Goal: Information Seeking & Learning: Check status

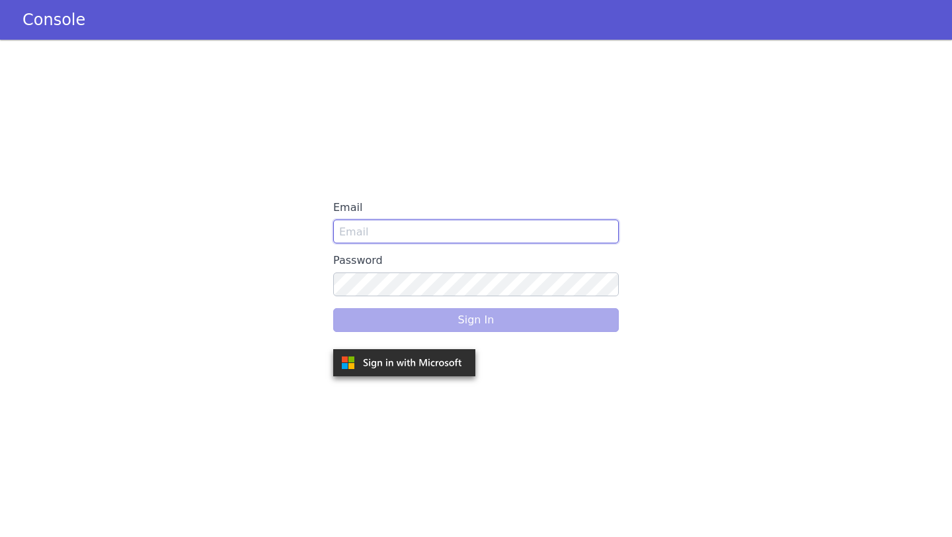
type input "goutham.narayanan@skit.ai"
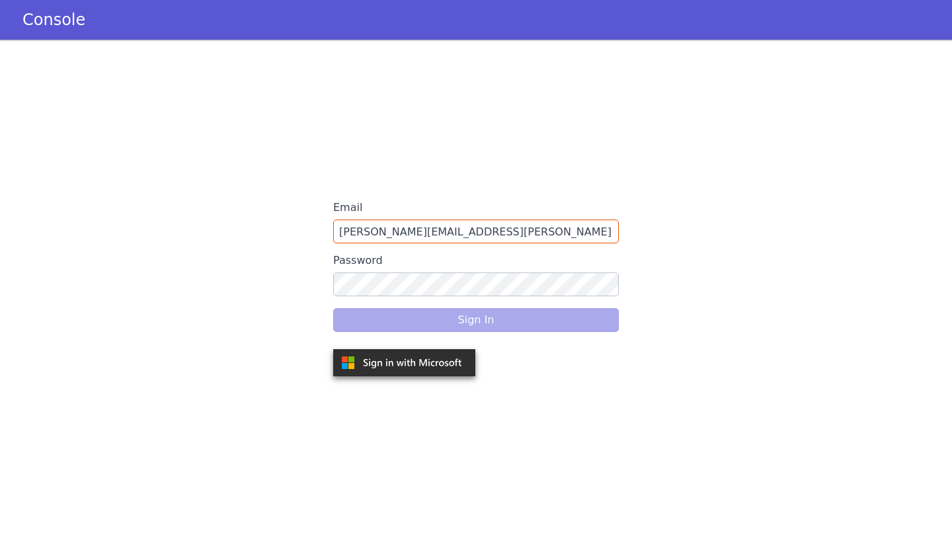
click at [523, 318] on div "Sign In" at bounding box center [476, 320] width 286 height 37
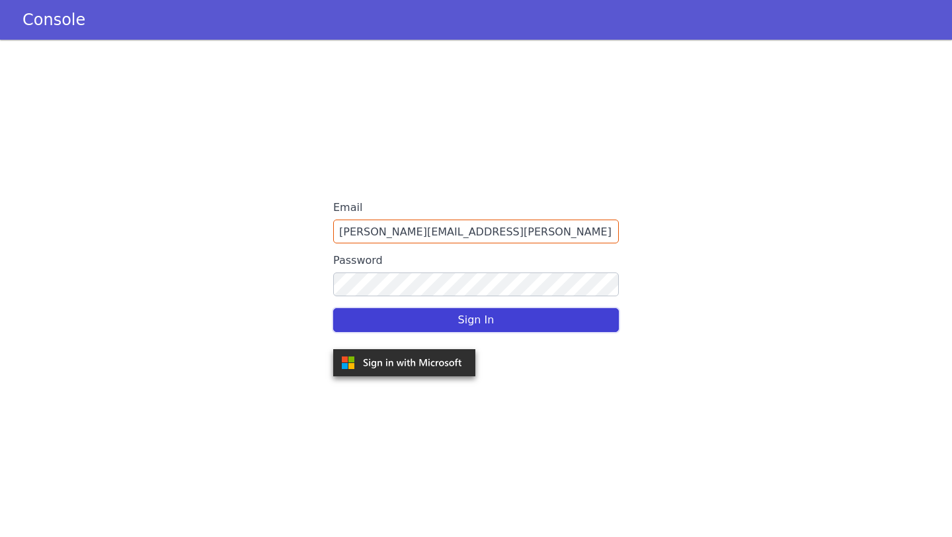
click at [470, 323] on button "Sign In" at bounding box center [476, 320] width 286 height 24
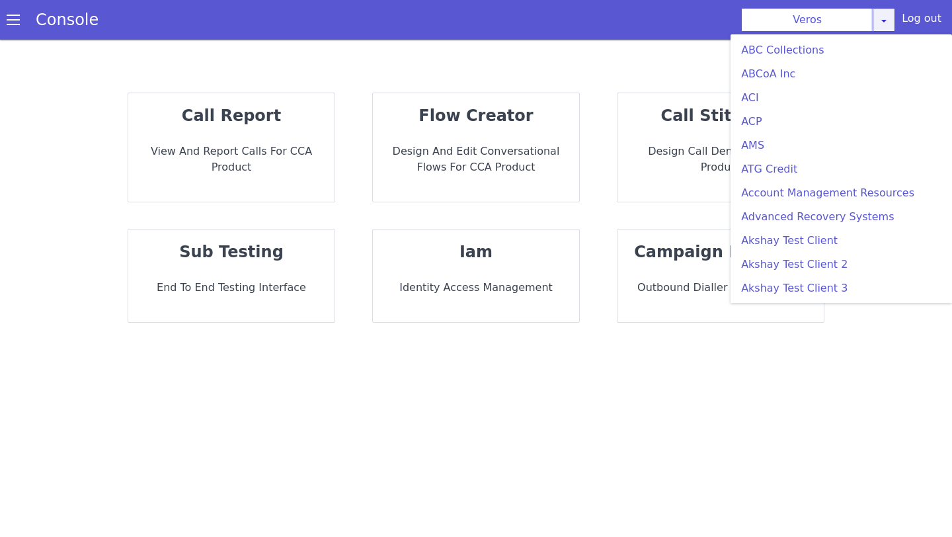
click at [886, 25] on div "Veros ABC Collections ABCoA Inc ACI ACP AMS ATG Credit Account Management Resou…" at bounding box center [818, 20] width 154 height 24
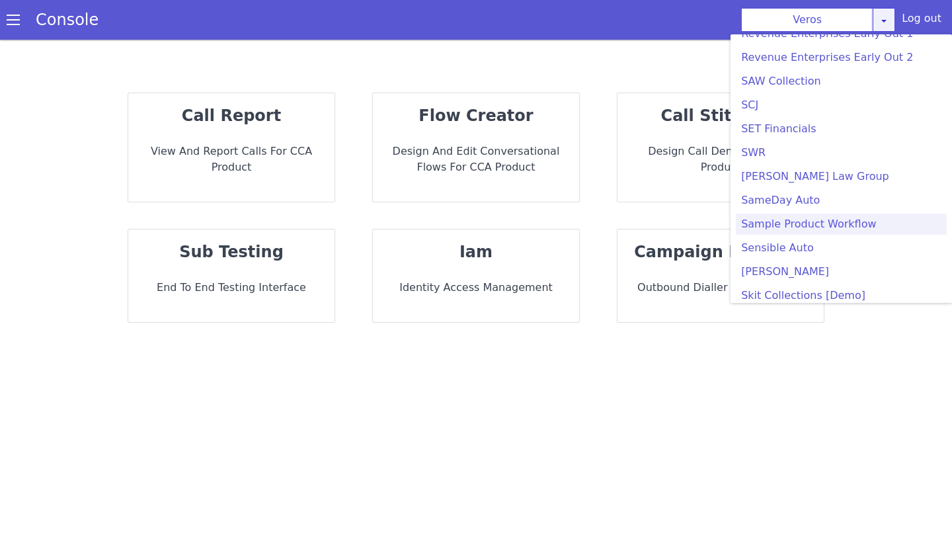
scroll to position [3426, 0]
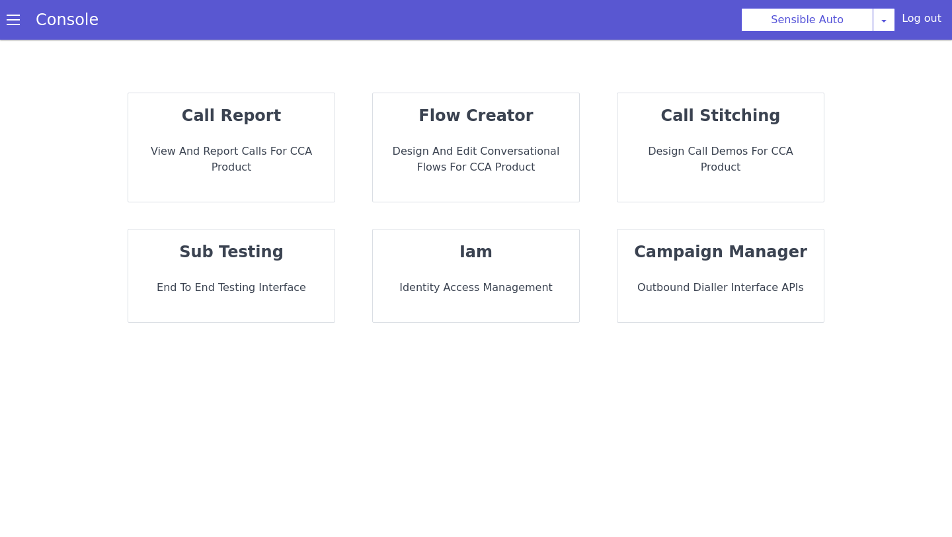
click at [305, 107] on p "call report" at bounding box center [236, 109] width 186 height 29
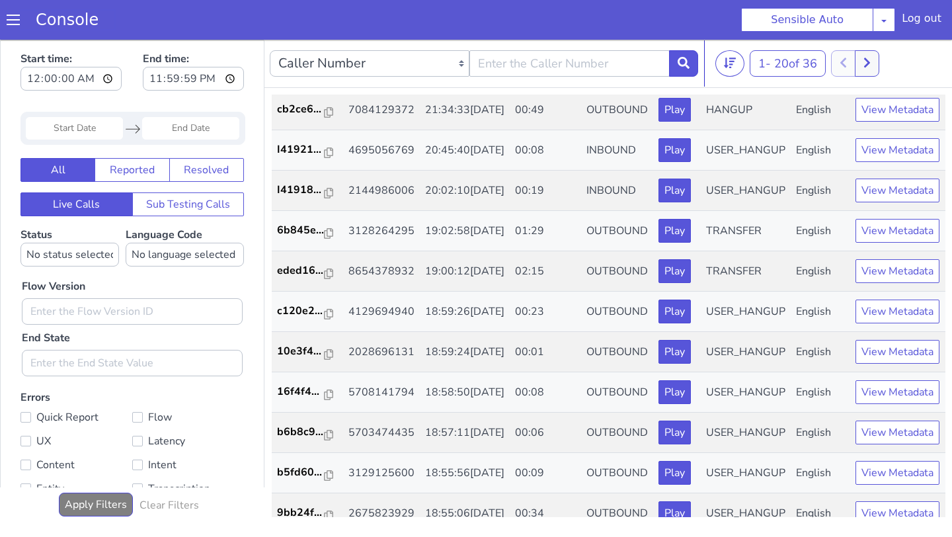
scroll to position [278, 0]
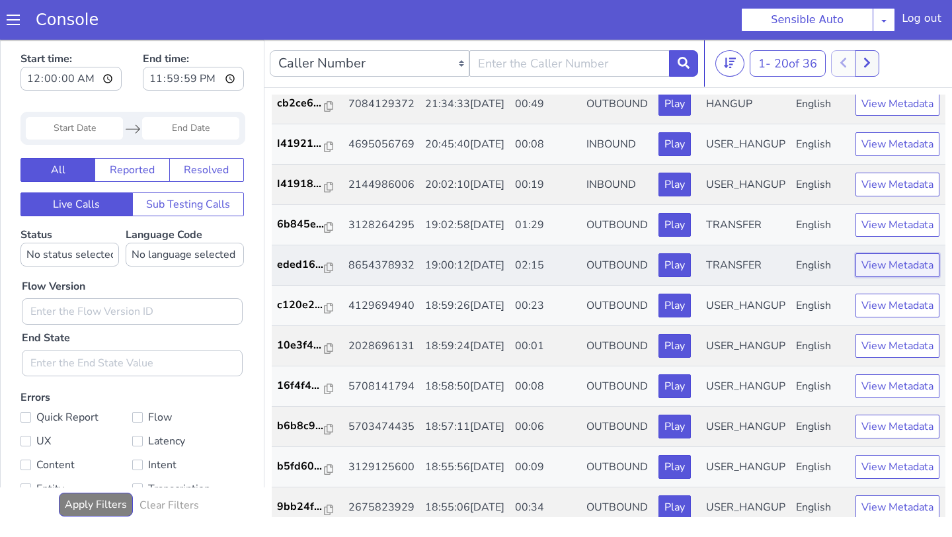
click at [896, 290] on button "View Metadata" at bounding box center [892, 279] width 84 height 24
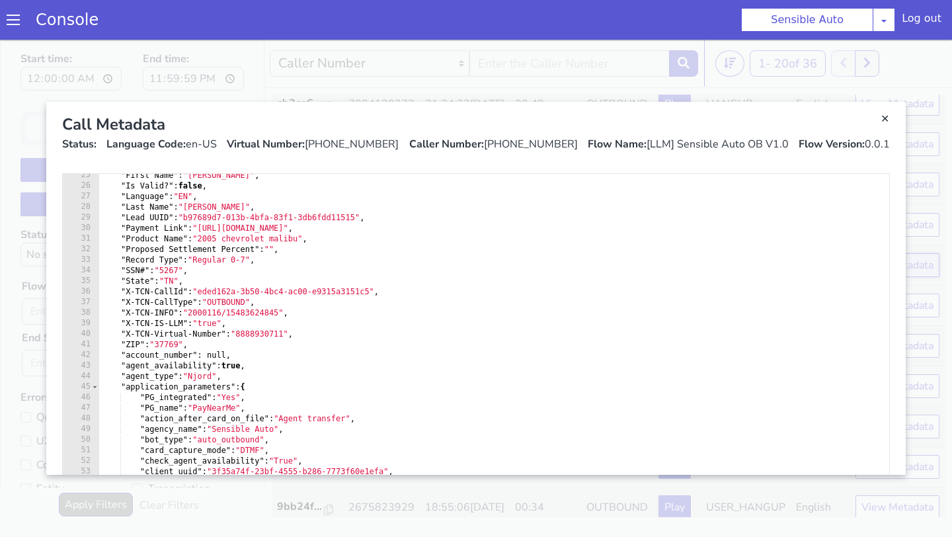
scroll to position [259, 0]
click at [949, 101] on link "Close" at bounding box center [473, 293] width 952 height 497
